Goal: Information Seeking & Learning: Learn about a topic

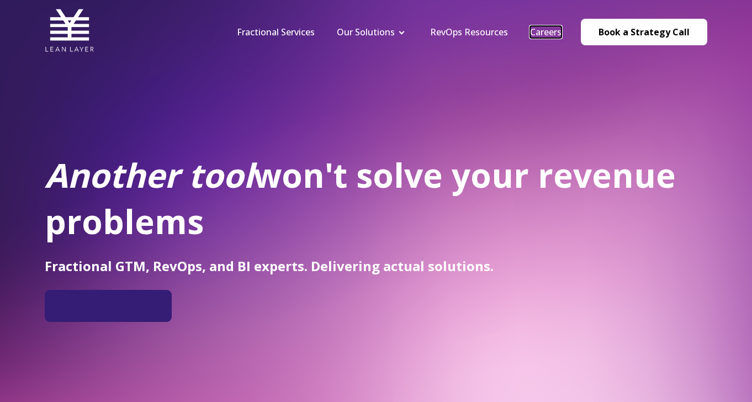
click at [549, 35] on link "Careers" at bounding box center [545, 32] width 31 height 12
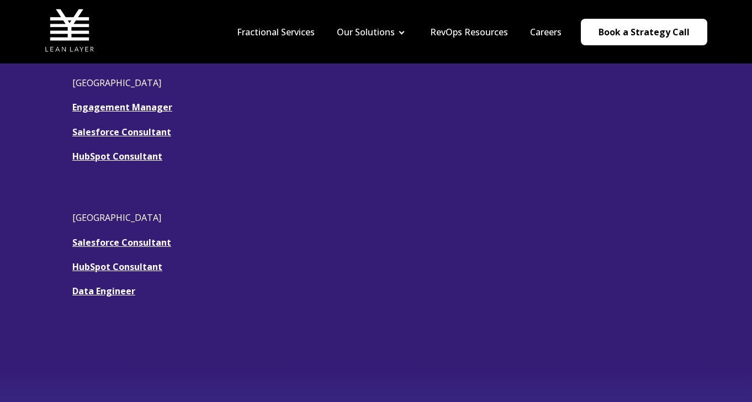
scroll to position [325, 0]
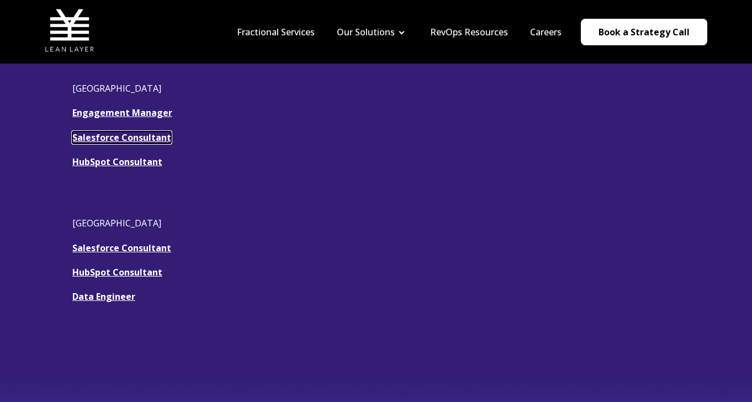
click at [107, 139] on u "Salesforce Consultant" at bounding box center [121, 137] width 99 height 12
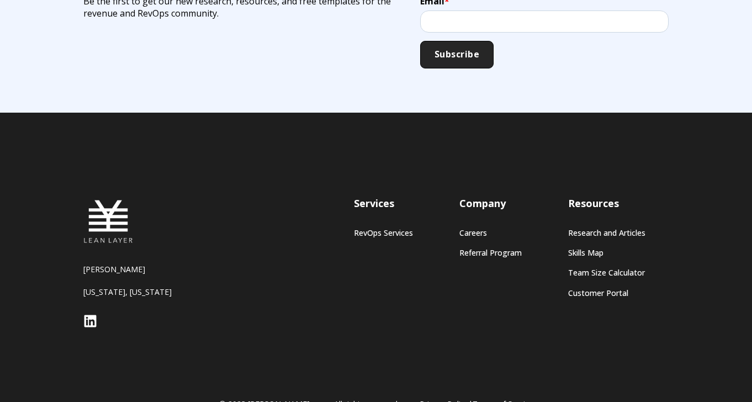
scroll to position [2186, 0]
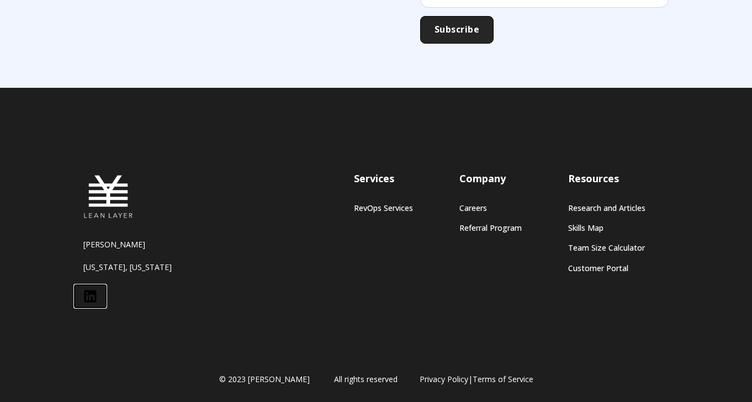
click at [89, 292] on icon at bounding box center [90, 296] width 12 height 12
